Goal: Find specific page/section: Find specific page/section

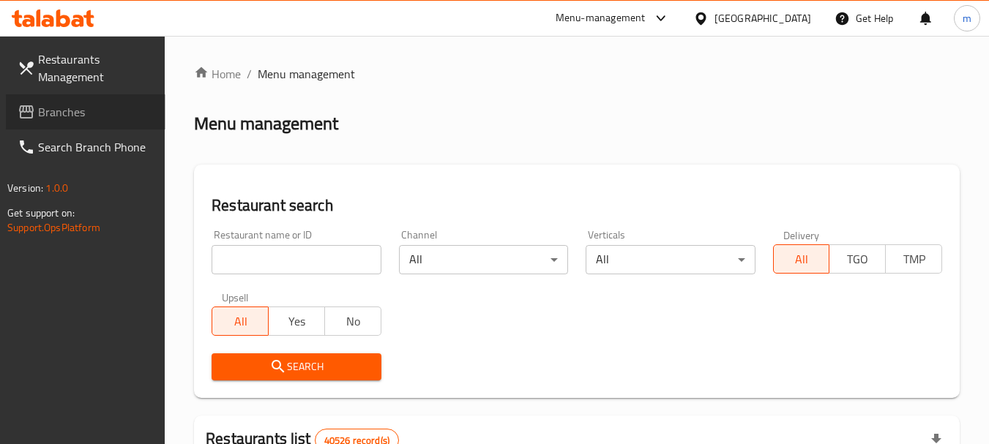
click at [91, 110] on span "Branches" at bounding box center [96, 112] width 116 height 18
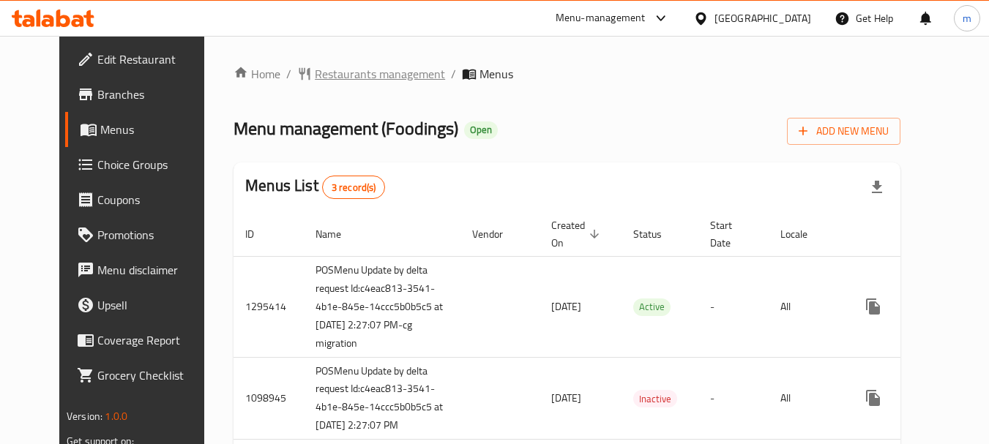
click at [315, 69] on span "Restaurants management" at bounding box center [380, 74] width 130 height 18
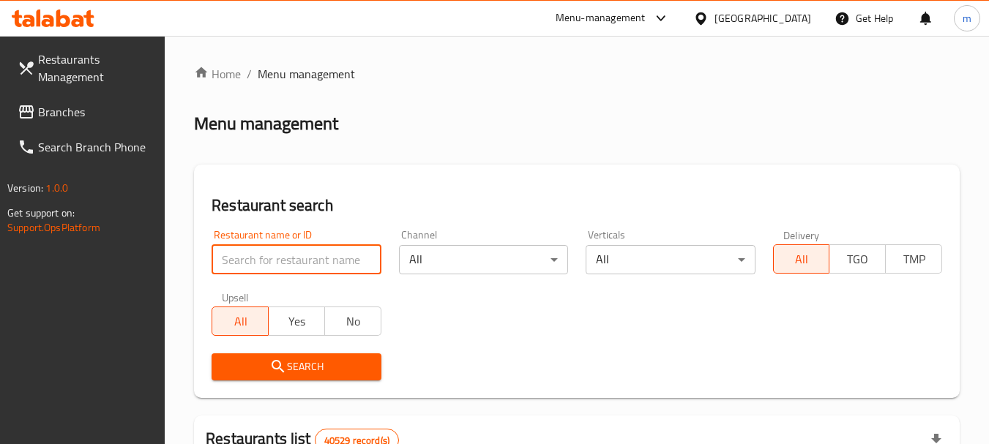
click at [292, 252] on input "search" at bounding box center [295, 259] width 169 height 29
paste input "612513"
type input "612513"
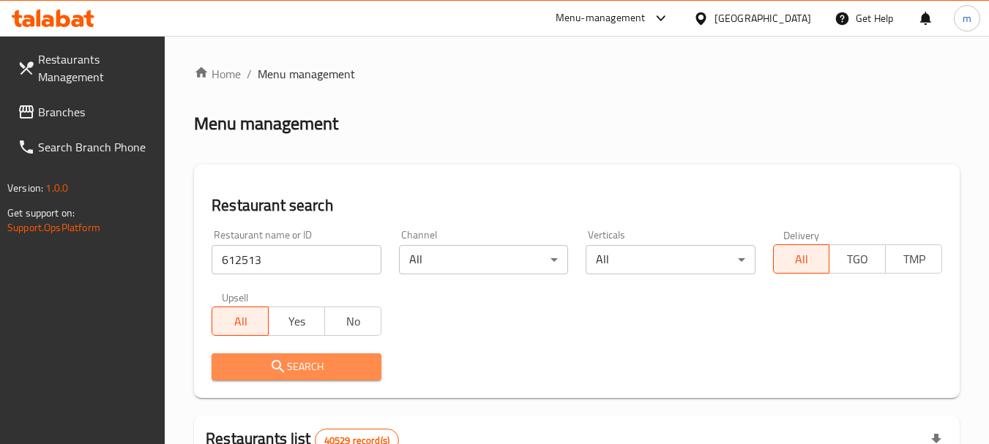
click at [290, 365] on span "Search" at bounding box center [296, 367] width 146 height 18
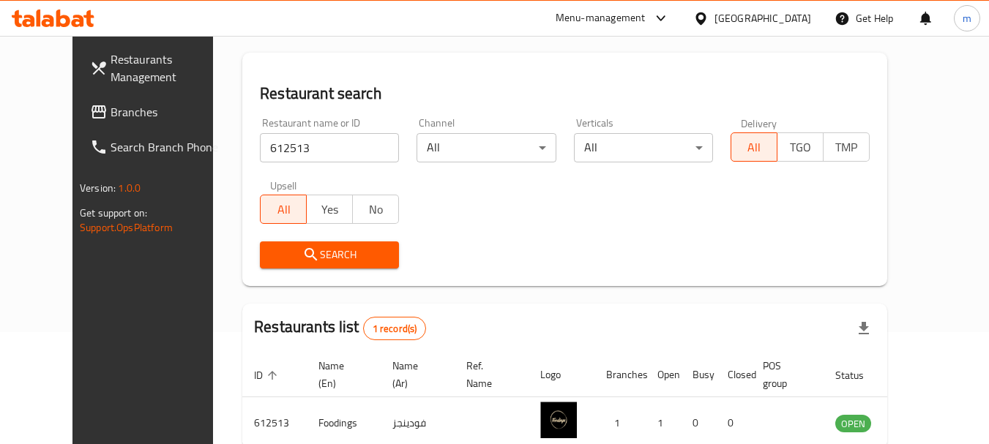
scroll to position [50, 0]
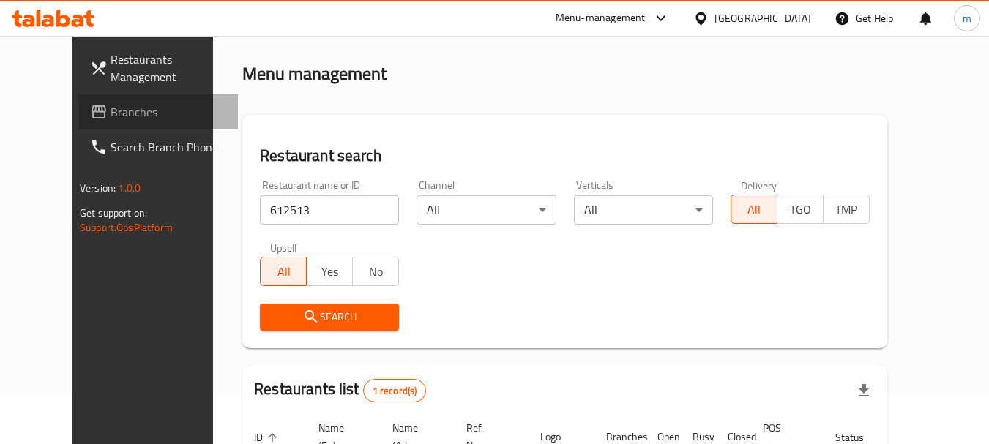
click at [110, 114] on span "Branches" at bounding box center [168, 112] width 116 height 18
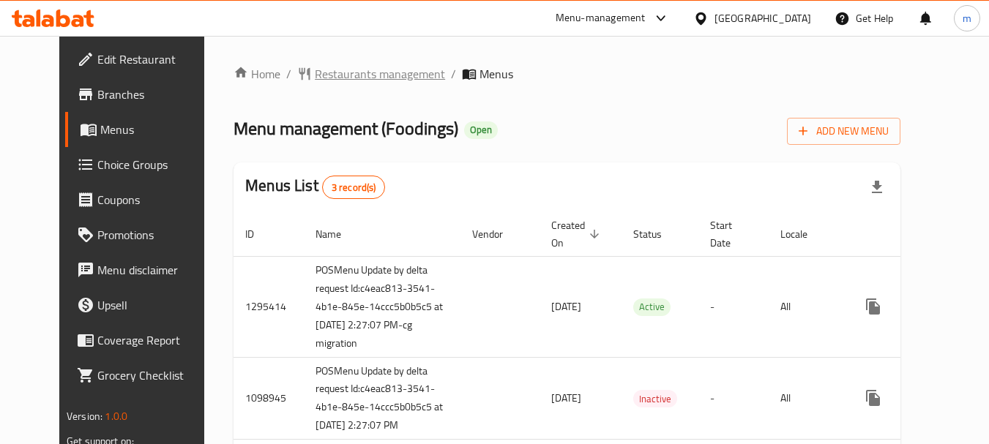
click at [340, 75] on span "Restaurants management" at bounding box center [380, 74] width 130 height 18
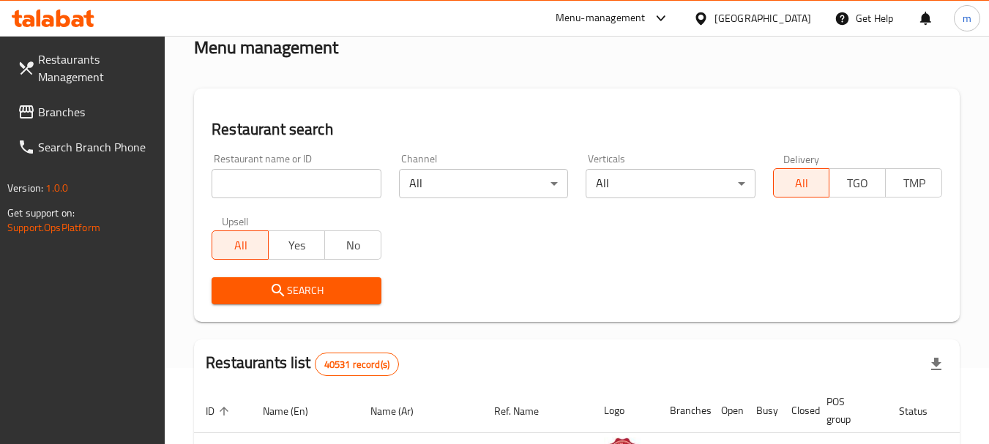
scroll to position [146, 0]
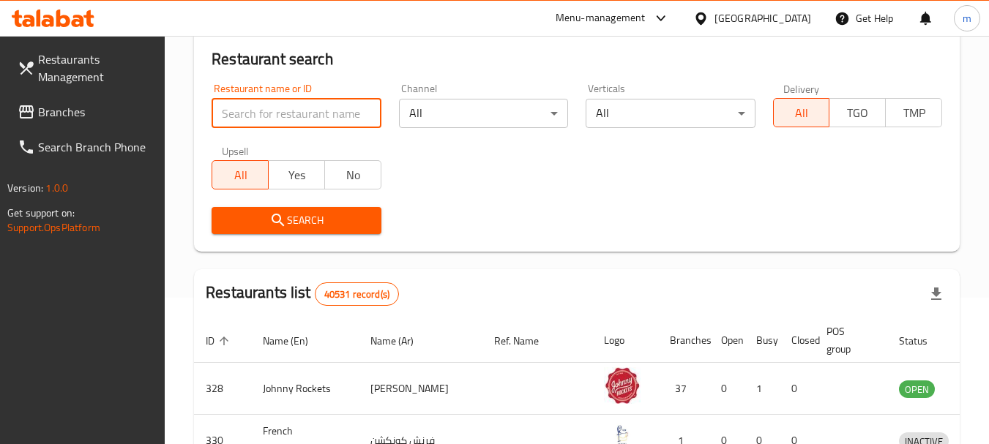
click at [290, 114] on input "search" at bounding box center [295, 113] width 169 height 29
paste input "612513"
type input "612513"
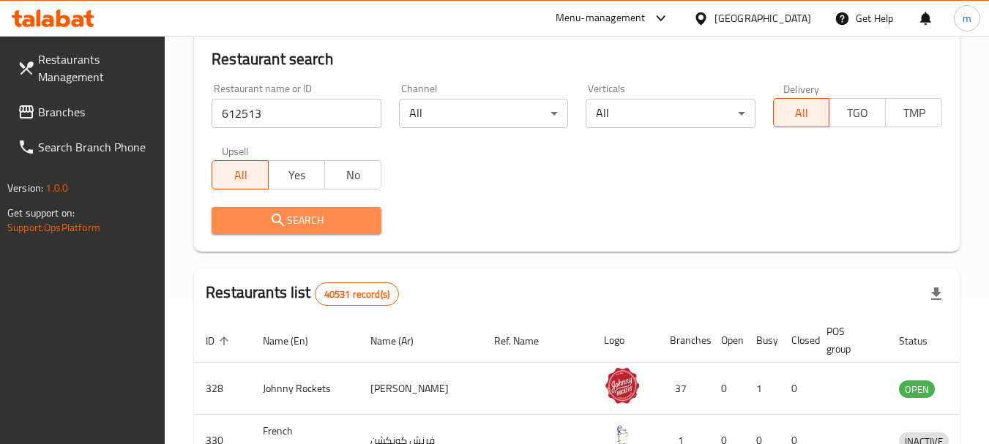
click at [283, 213] on icon "submit" at bounding box center [278, 220] width 18 height 18
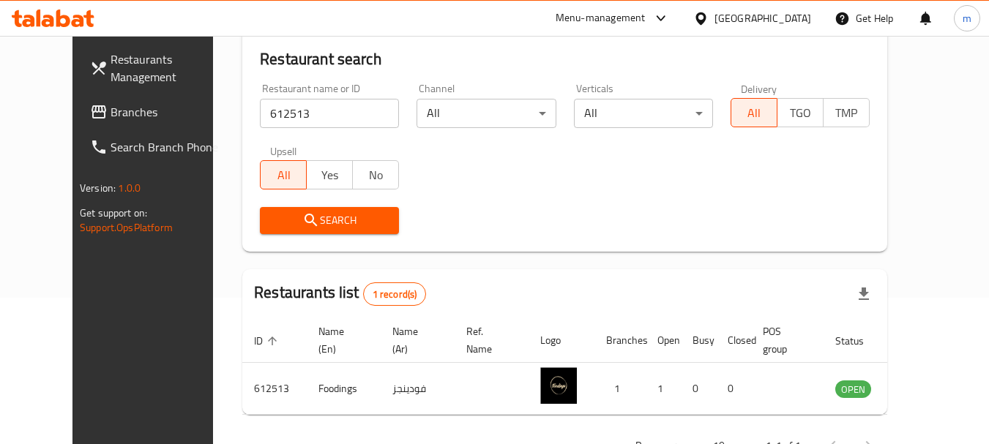
click at [104, 93] on link "Restaurants Management" at bounding box center [158, 68] width 160 height 53
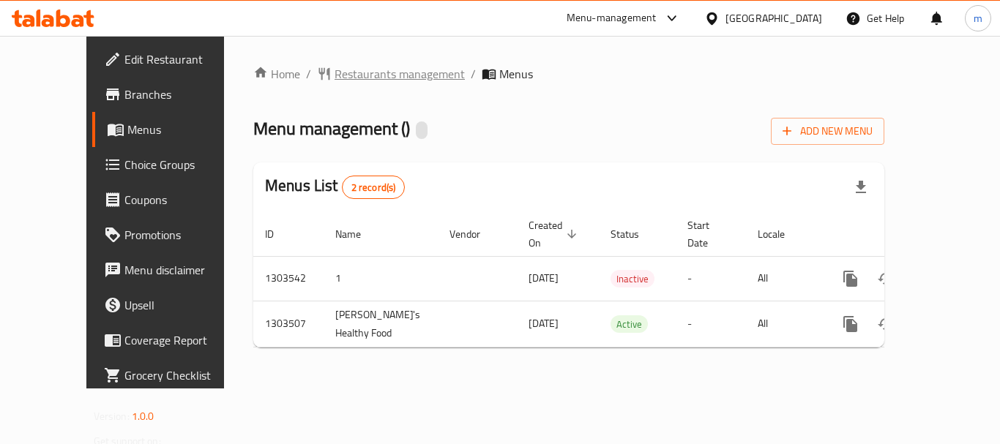
click at [334, 69] on span "Restaurants management" at bounding box center [399, 74] width 130 height 18
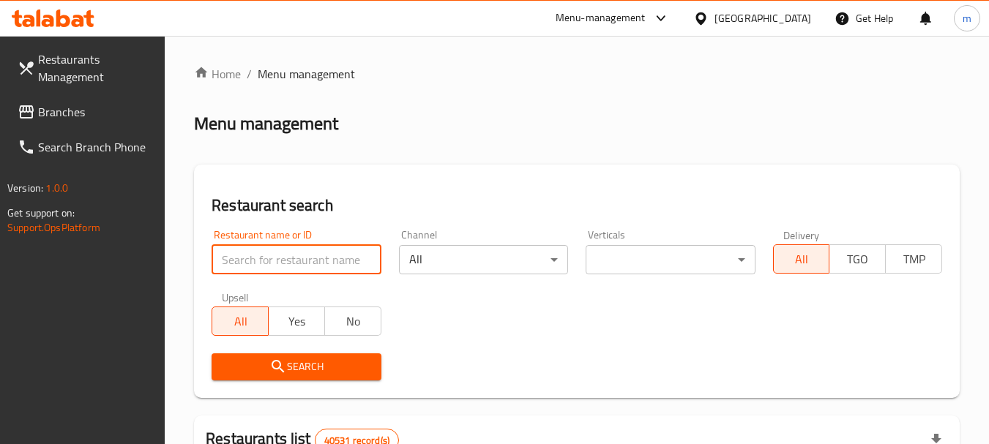
click at [277, 253] on input "search" at bounding box center [295, 259] width 169 height 29
paste input "702421"
type input "702421"
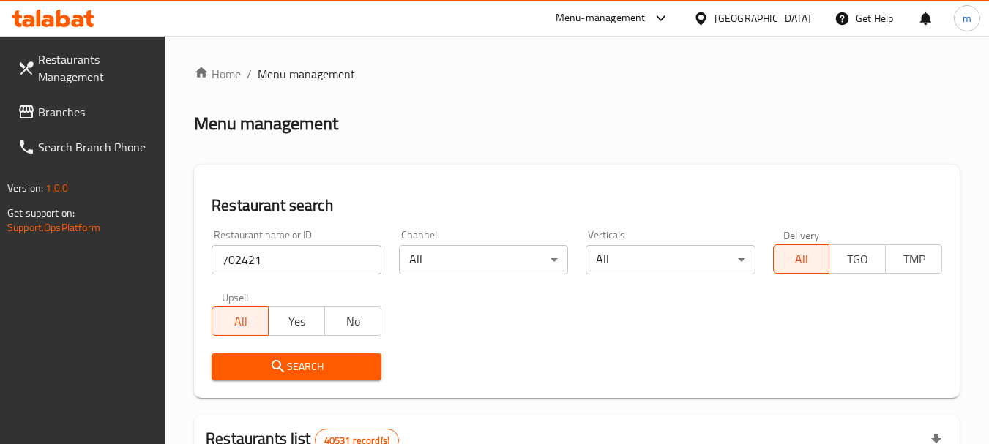
click at [300, 358] on span "Search" at bounding box center [296, 367] width 146 height 18
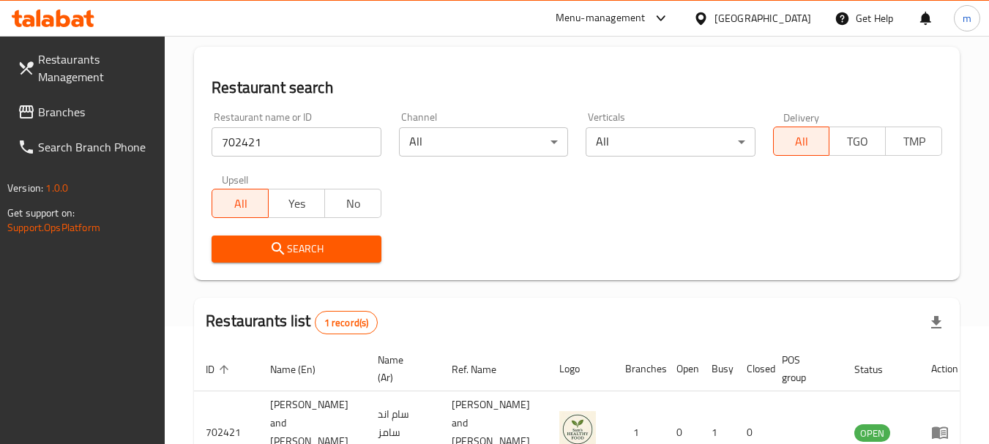
scroll to position [196, 0]
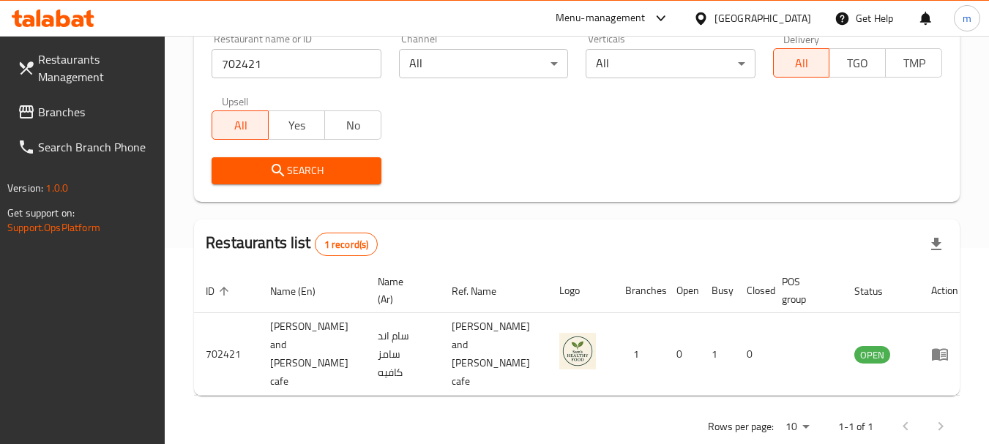
click at [100, 113] on span "Branches" at bounding box center [96, 112] width 116 height 18
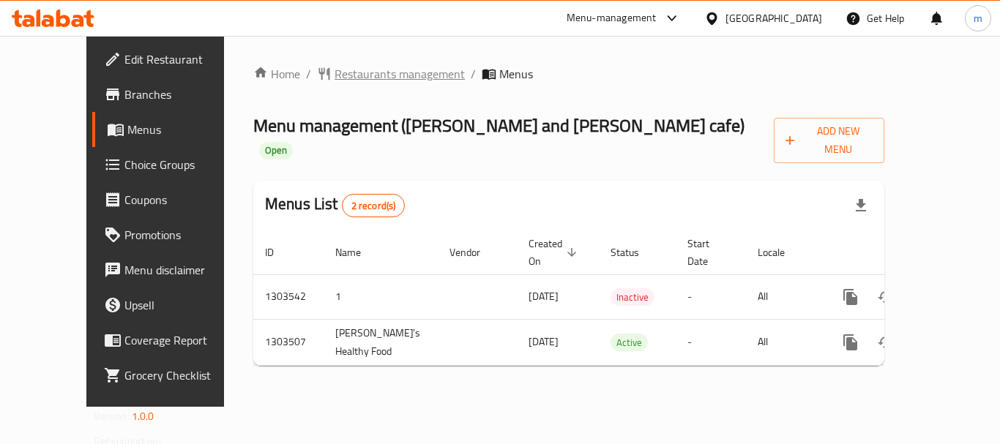
click at [332, 63] on div "Home / Restaurants management / Menus Menu management ( [PERSON_NAME] and [PERS…" at bounding box center [568, 221] width 689 height 371
click at [334, 65] on span "Restaurants management" at bounding box center [399, 74] width 130 height 18
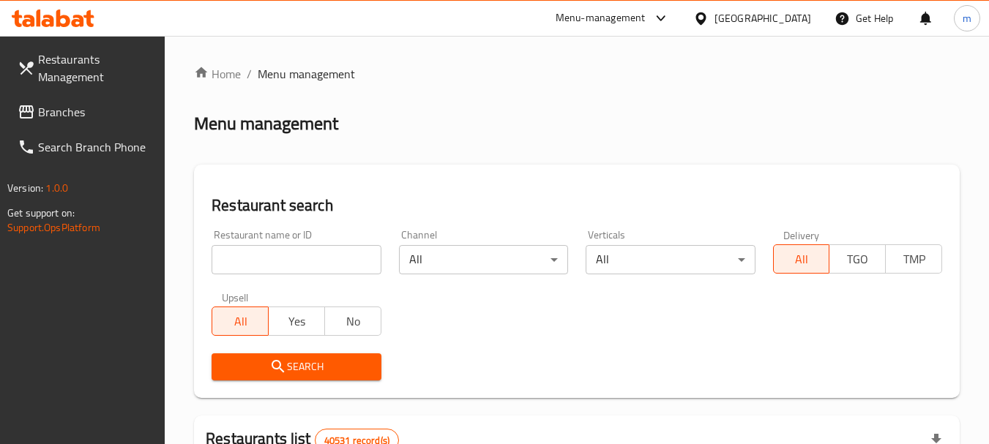
click at [298, 248] on input "search" at bounding box center [295, 259] width 169 height 29
paste input "702421"
type input "702421"
click at [289, 356] on button "Search" at bounding box center [295, 366] width 169 height 27
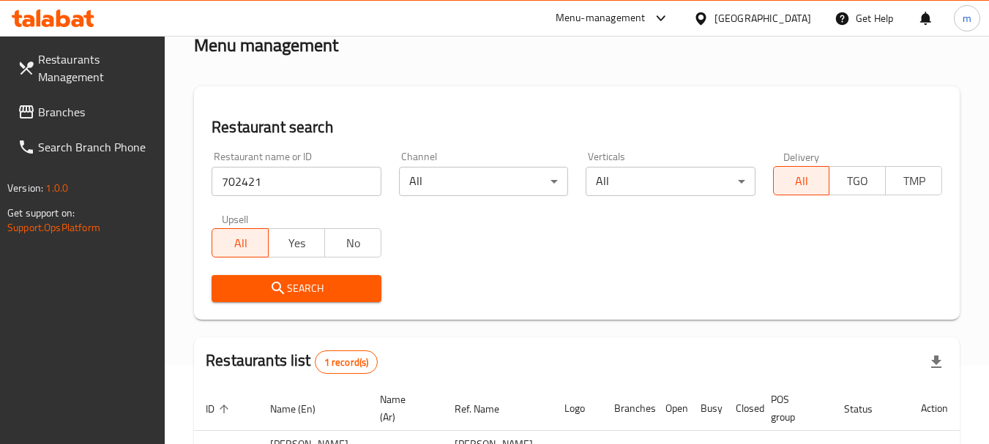
scroll to position [190, 0]
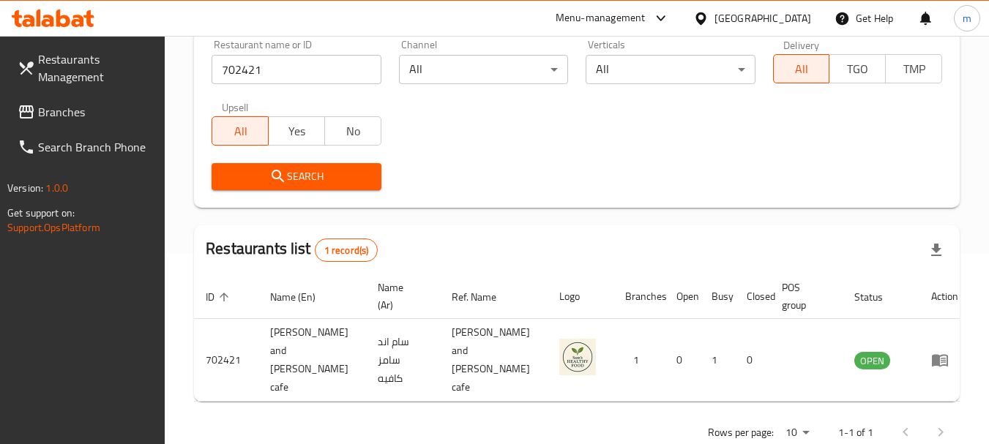
click at [88, 110] on span "Branches" at bounding box center [96, 112] width 116 height 18
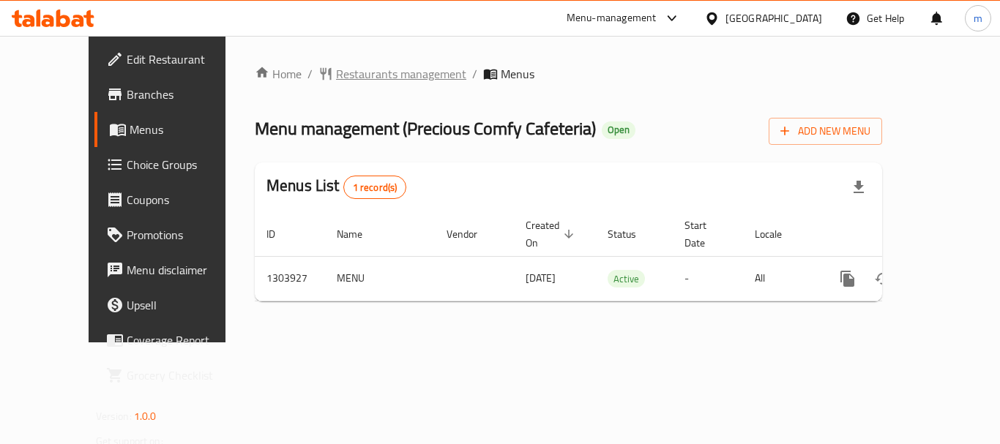
click at [336, 71] on span "Restaurants management" at bounding box center [401, 74] width 130 height 18
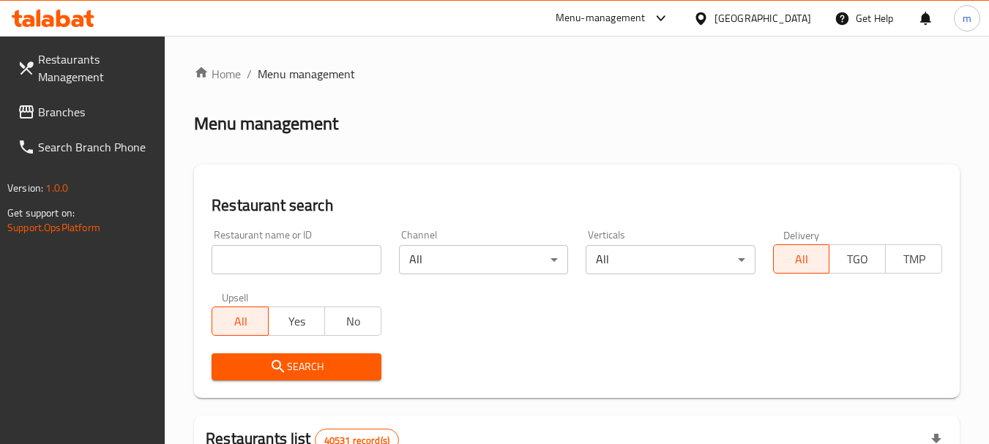
click at [271, 259] on input "search" at bounding box center [295, 259] width 169 height 29
paste input "702958"
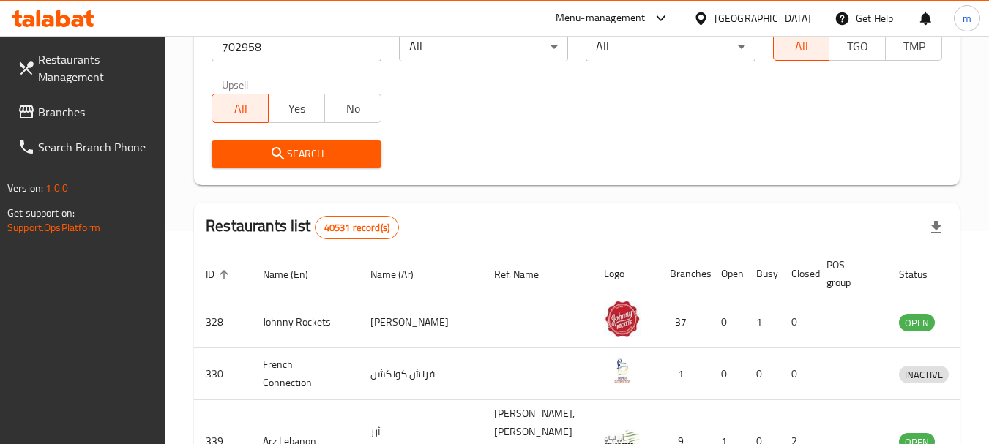
scroll to position [220, 0]
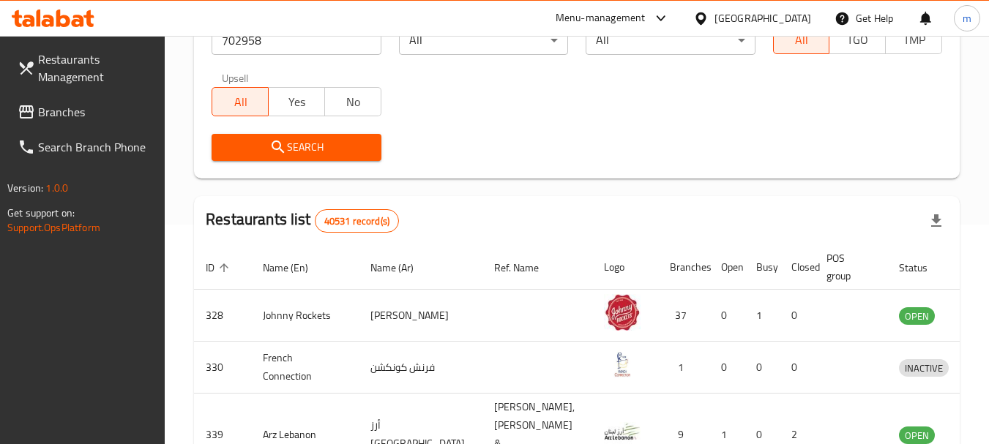
click at [310, 151] on span "Search" at bounding box center [296, 147] width 146 height 18
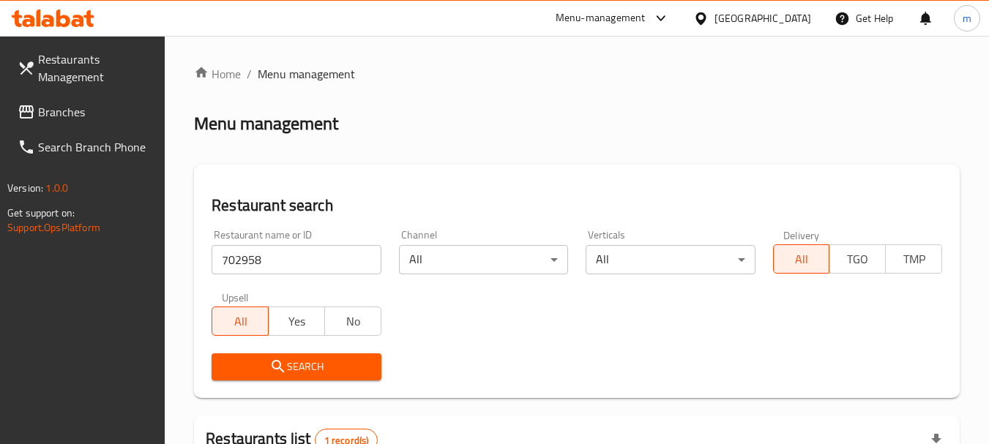
scroll to position [73, 0]
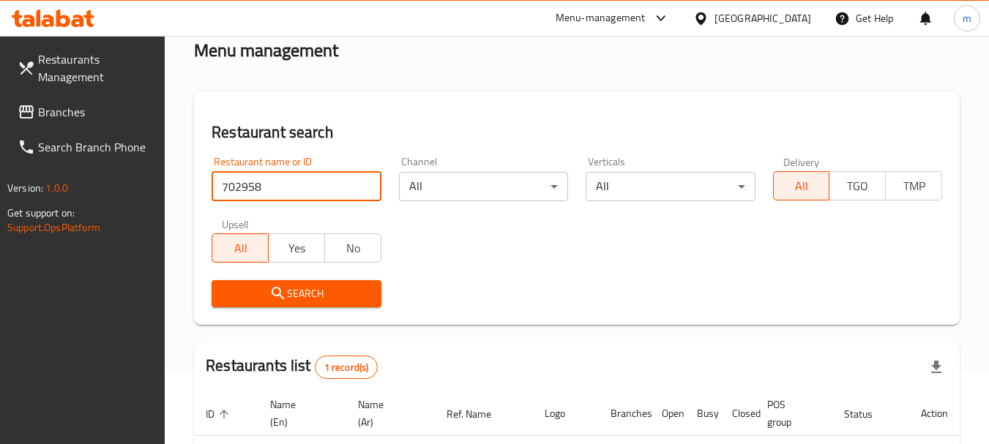
click at [297, 180] on input "702958" at bounding box center [295, 186] width 169 height 29
paste input "71736"
type input "771736"
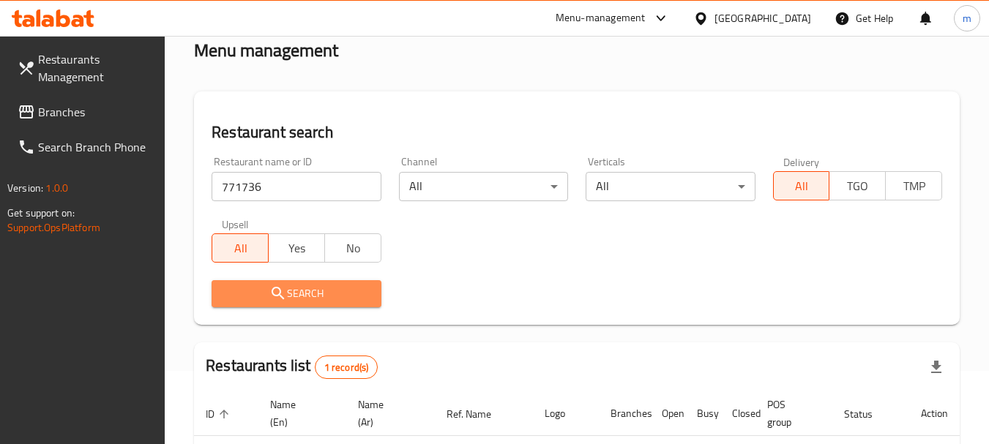
click at [301, 288] on span "Search" at bounding box center [296, 294] width 146 height 18
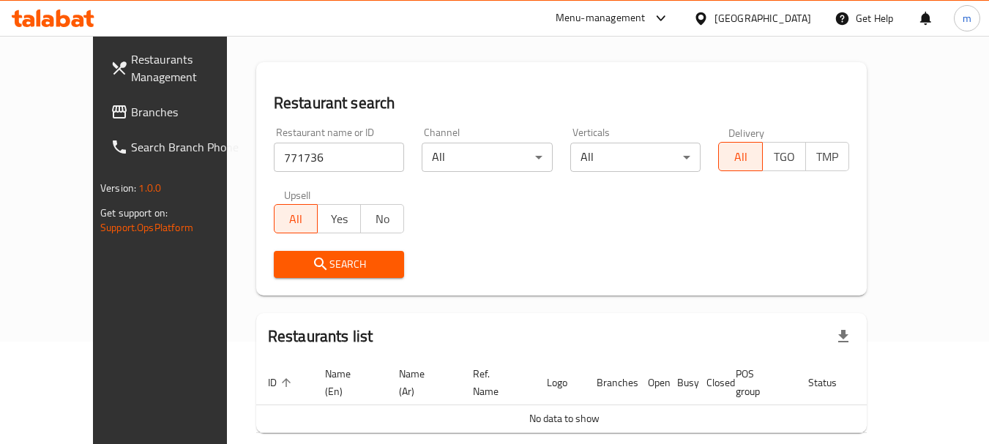
scroll to position [80, 0]
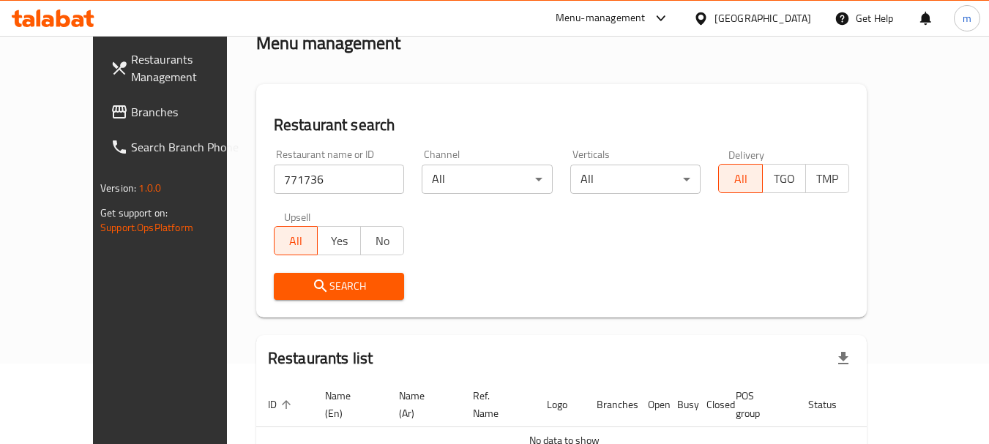
click at [99, 124] on link "Branches" at bounding box center [179, 111] width 160 height 35
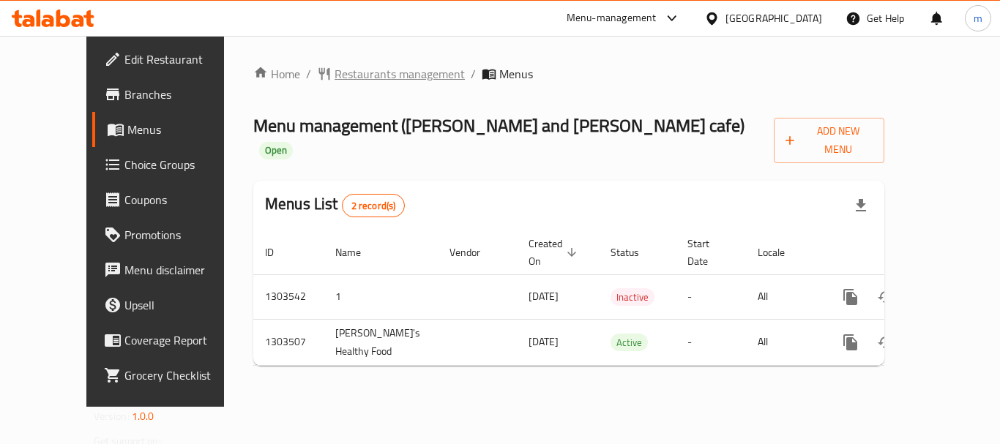
click at [334, 79] on span "Restaurants management" at bounding box center [399, 74] width 130 height 18
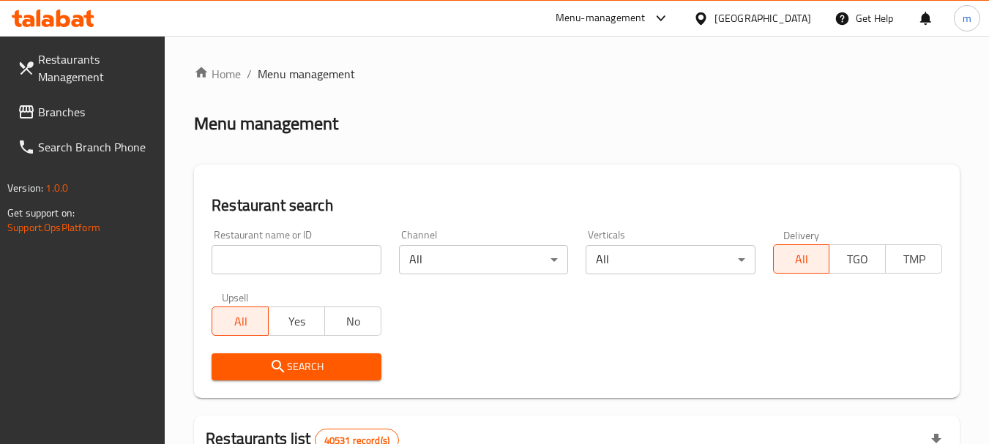
click at [339, 260] on input "search" at bounding box center [295, 259] width 169 height 29
paste input "702421"
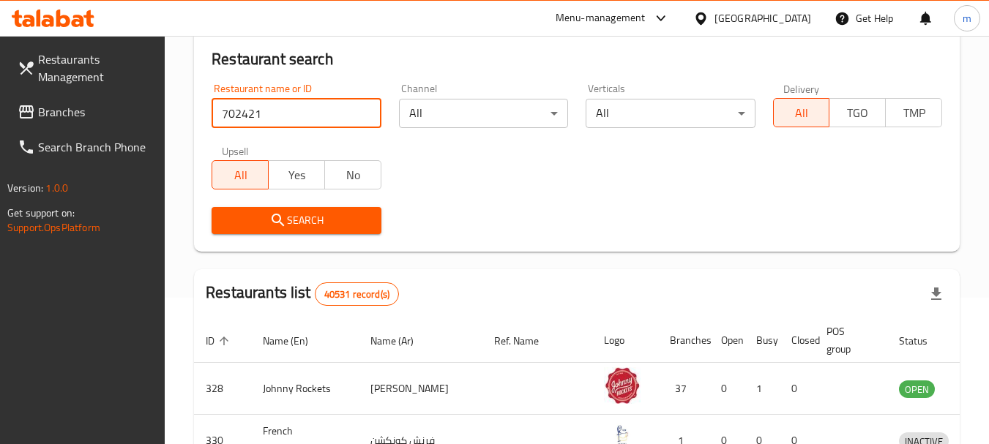
type input "702421"
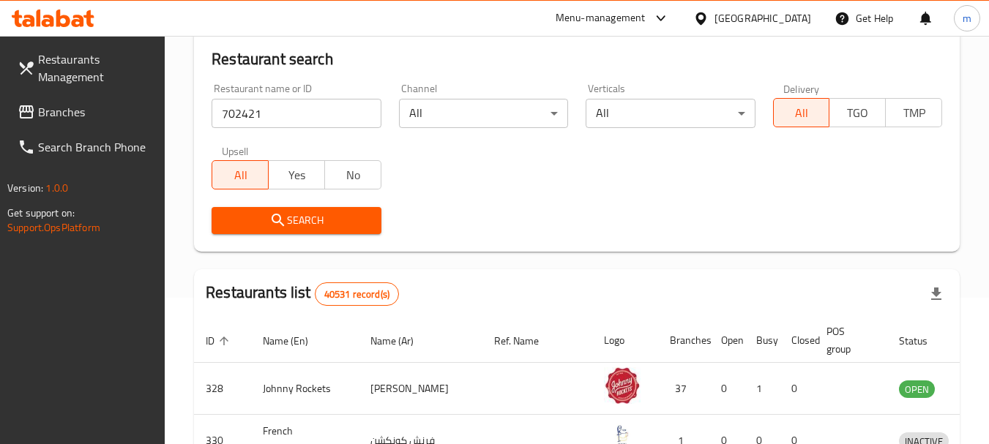
click at [351, 224] on span "Search" at bounding box center [296, 220] width 146 height 18
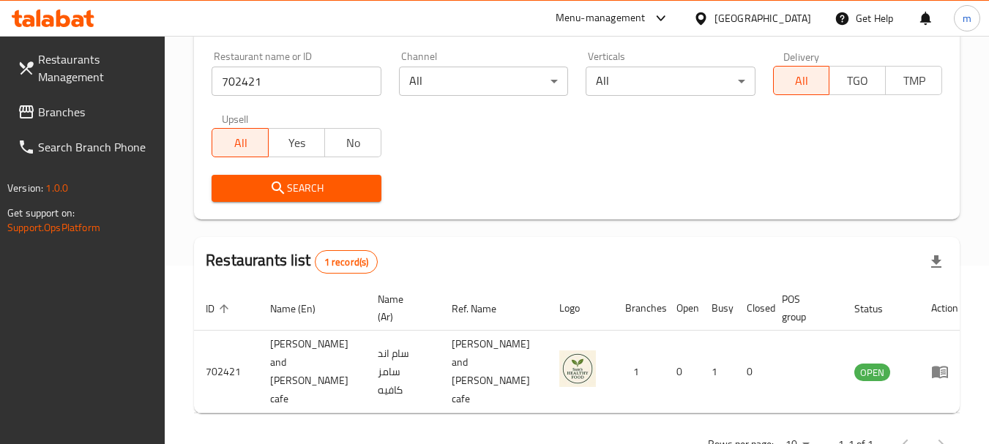
scroll to position [196, 0]
